Goal: Communication & Community: Answer question/provide support

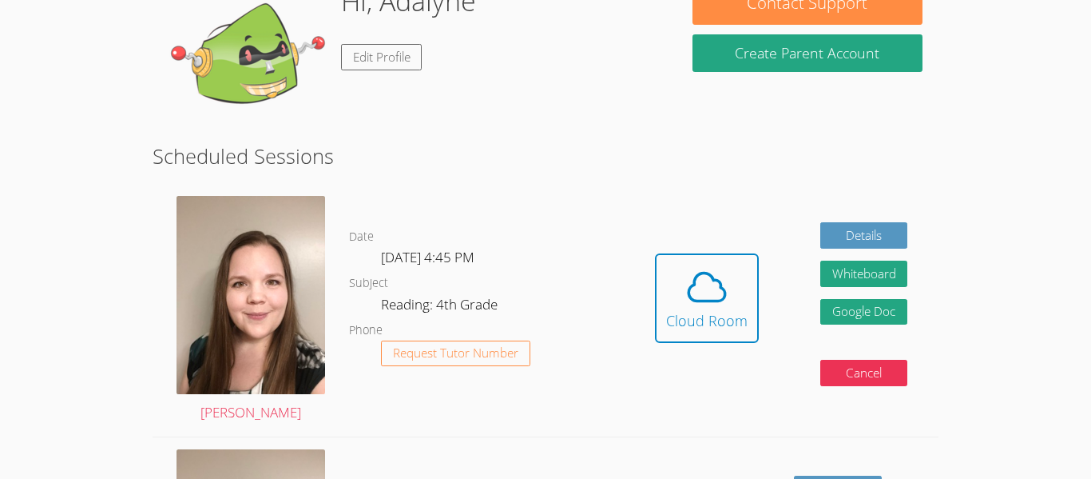
scroll to position [274, 0]
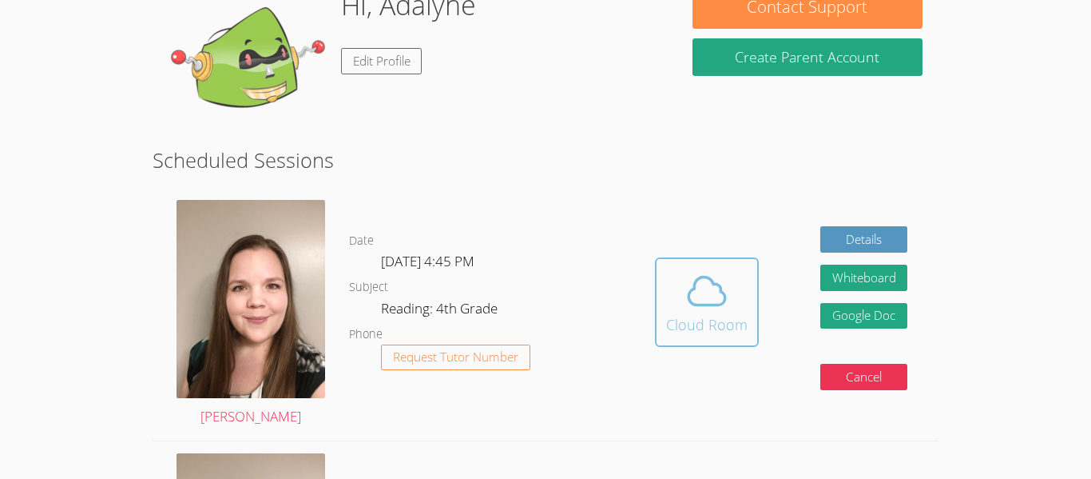
click at [693, 296] on icon at bounding box center [707, 290] width 45 height 45
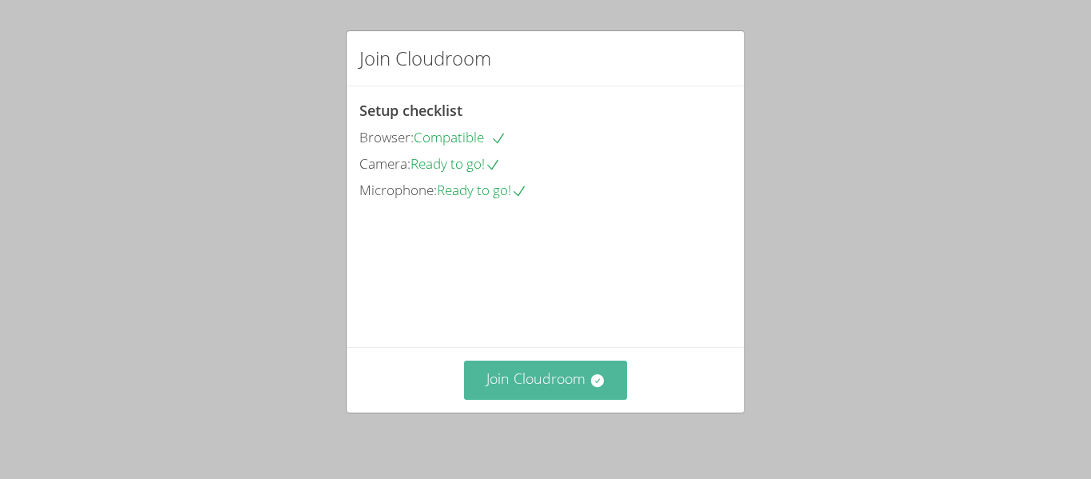
click at [577, 389] on button "Join Cloudroom" at bounding box center [546, 379] width 164 height 39
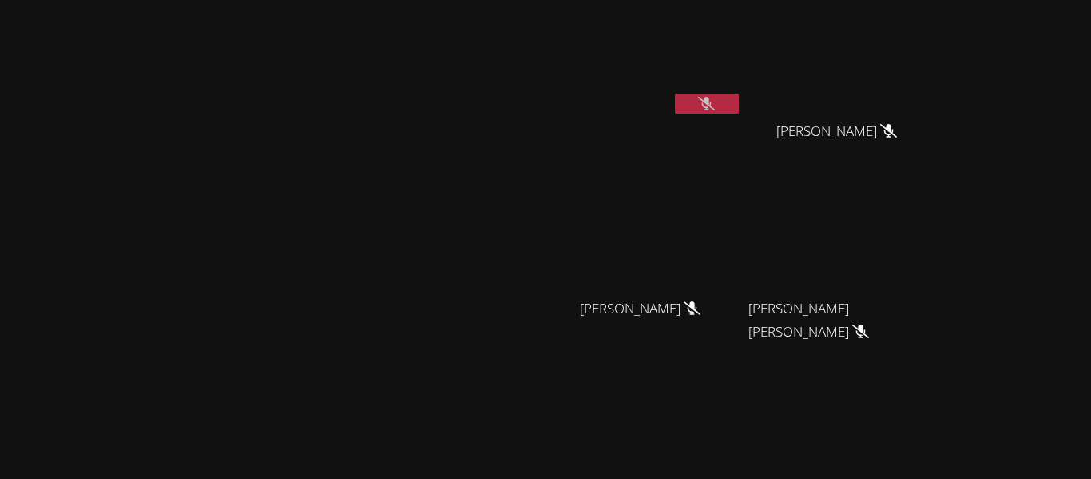
click at [701, 315] on icon at bounding box center [692, 308] width 17 height 14
click at [869, 335] on icon at bounding box center [860, 331] width 17 height 14
click at [897, 130] on icon at bounding box center [888, 131] width 17 height 14
click at [715, 101] on icon at bounding box center [706, 104] width 17 height 14
click at [712, 101] on icon at bounding box center [706, 104] width 10 height 14
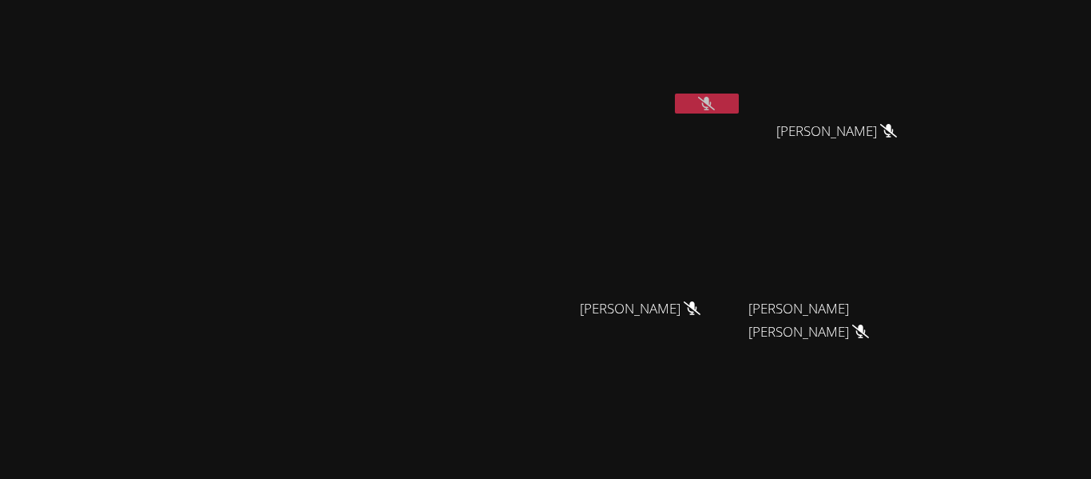
click at [742, 141] on div "Adalyne Chang" at bounding box center [647, 91] width 190 height 171
click at [539, 77] on div "[PERSON_NAME]" at bounding box center [272, 336] width 533 height 661
click at [739, 94] on button at bounding box center [707, 103] width 64 height 20
click at [712, 104] on icon at bounding box center [707, 104] width 10 height 14
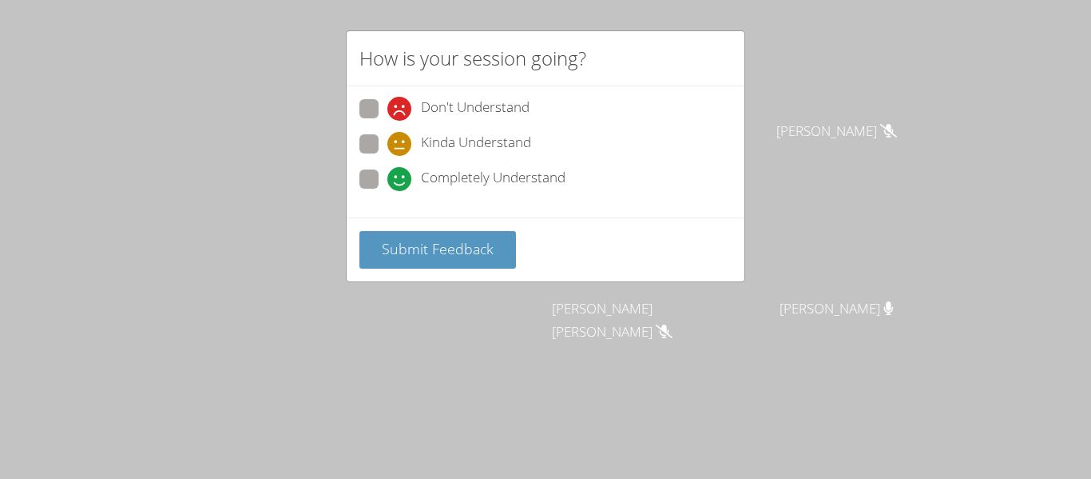
click at [669, 375] on div "How is your session going? Don't Understand Kinda Understand Completely Underst…" at bounding box center [545, 239] width 1091 height 479
click at [317, 34] on div "How is your session going? Don't Understand Kinda Understand Completely Underst…" at bounding box center [545, 239] width 1091 height 479
click at [412, 256] on span "Submit Feedback" at bounding box center [438, 248] width 112 height 19
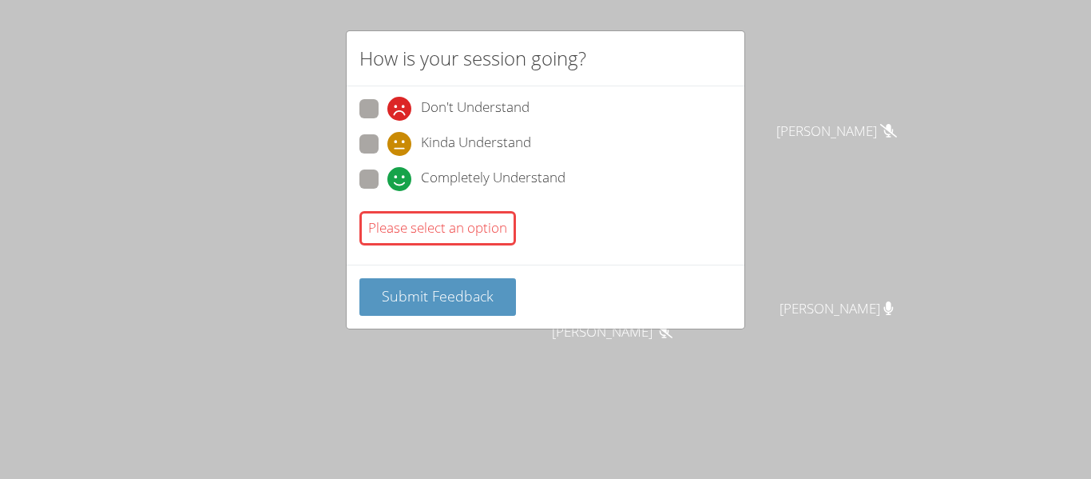
click at [452, 231] on div "Please select an option" at bounding box center [437, 228] width 157 height 34
click at [395, 179] on icon at bounding box center [399, 179] width 24 height 24
click at [395, 179] on input "Completely Understand" at bounding box center [394, 176] width 14 height 14
radio input "true"
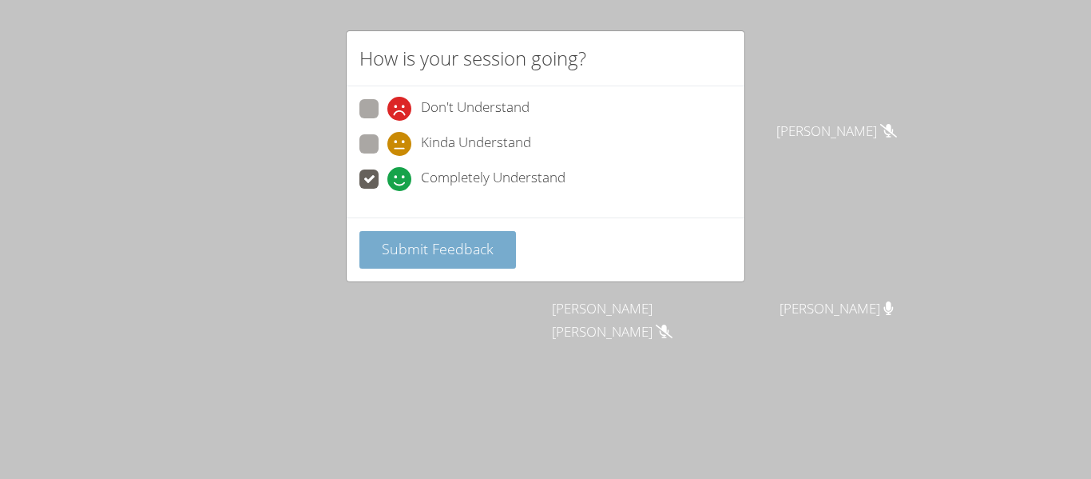
click at [447, 260] on button "Submit Feedback" at bounding box center [437, 250] width 157 height 38
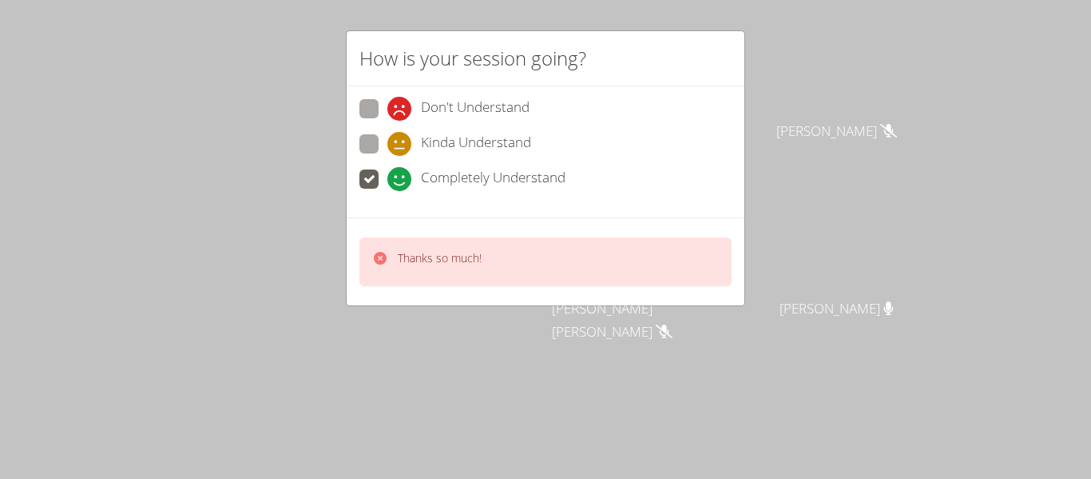
click at [378, 256] on icon at bounding box center [380, 258] width 13 height 13
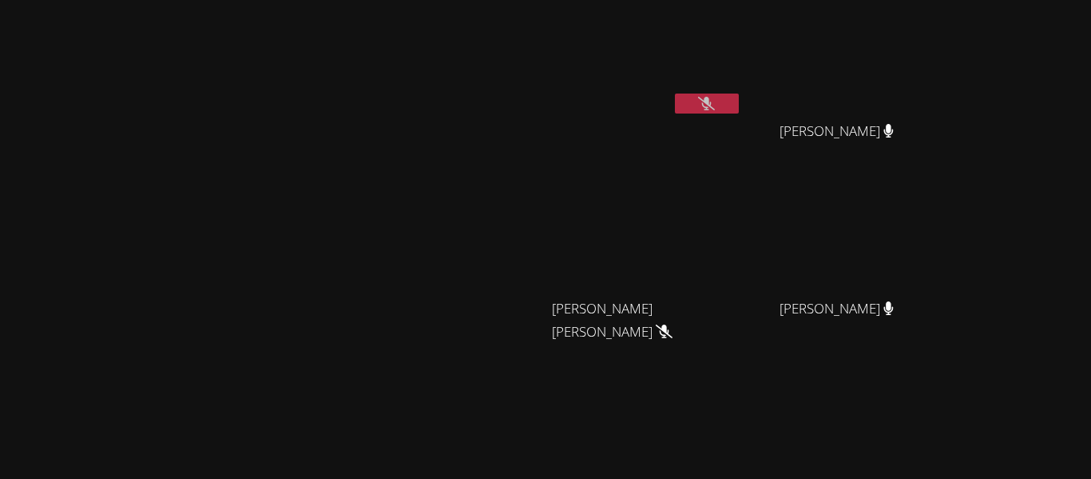
click at [739, 93] on button at bounding box center [707, 103] width 64 height 20
click at [715, 101] on icon at bounding box center [706, 104] width 17 height 14
click at [448, 35] on div "[PERSON_NAME]" at bounding box center [272, 336] width 533 height 661
click at [739, 95] on button at bounding box center [707, 103] width 64 height 20
